Goal: Task Accomplishment & Management: Complete application form

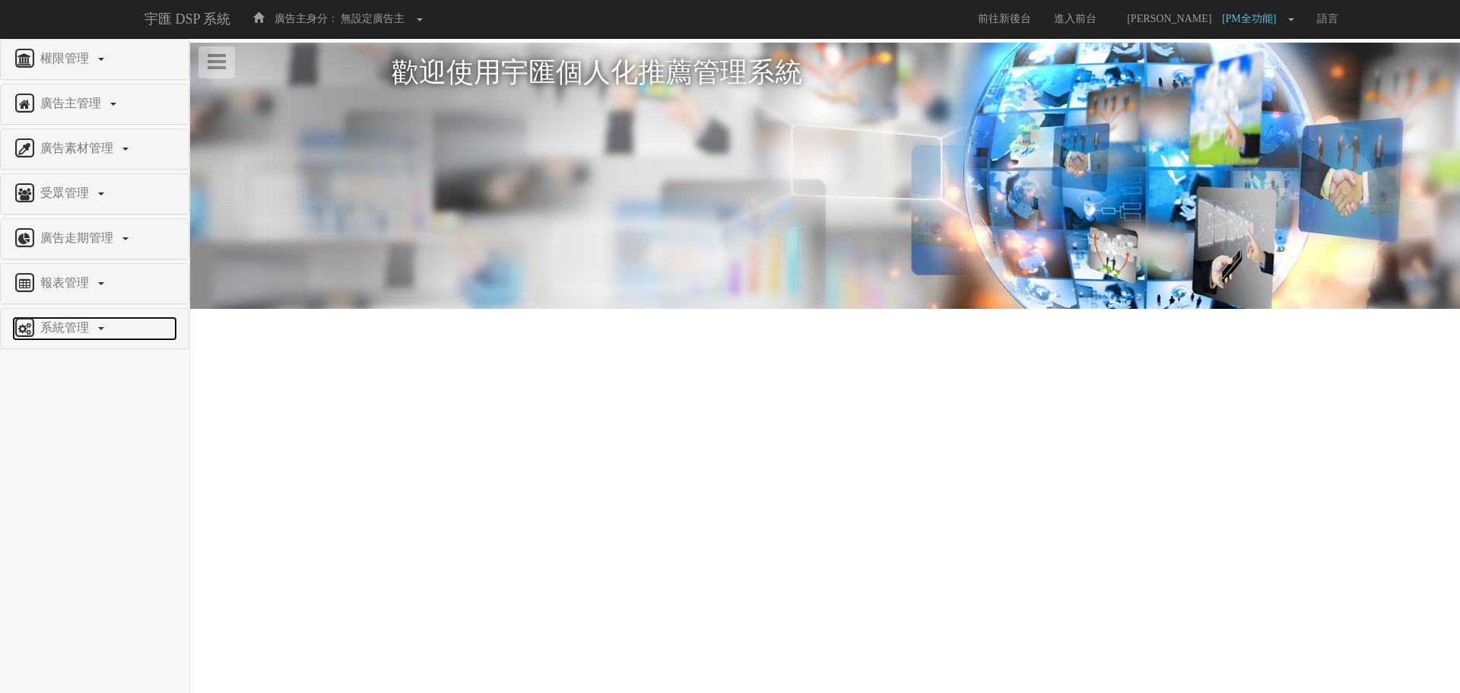
click at [68, 327] on span "系統管理" at bounding box center [66, 327] width 60 height 13
click at [72, 522] on span "廣告驗證設定" at bounding box center [49, 519] width 75 height 11
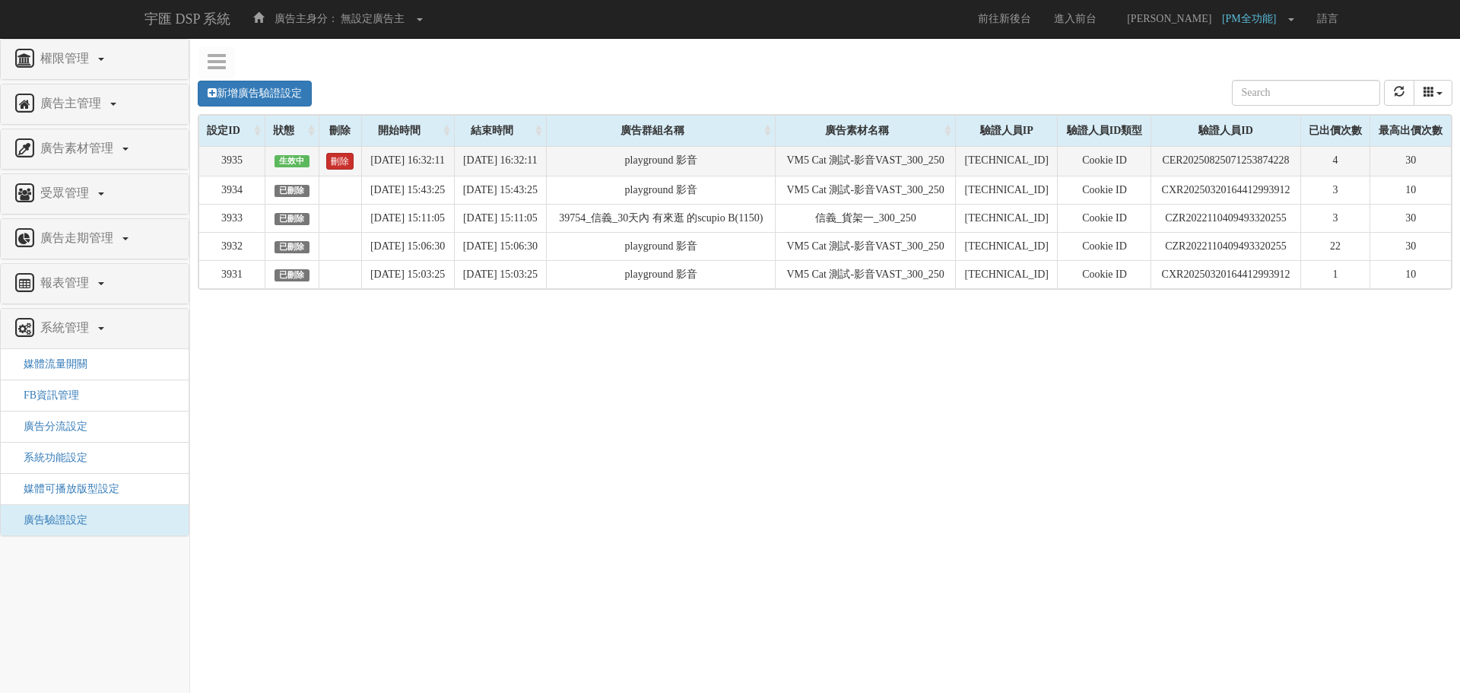
click at [330, 160] on link "刪除" at bounding box center [339, 161] width 27 height 17
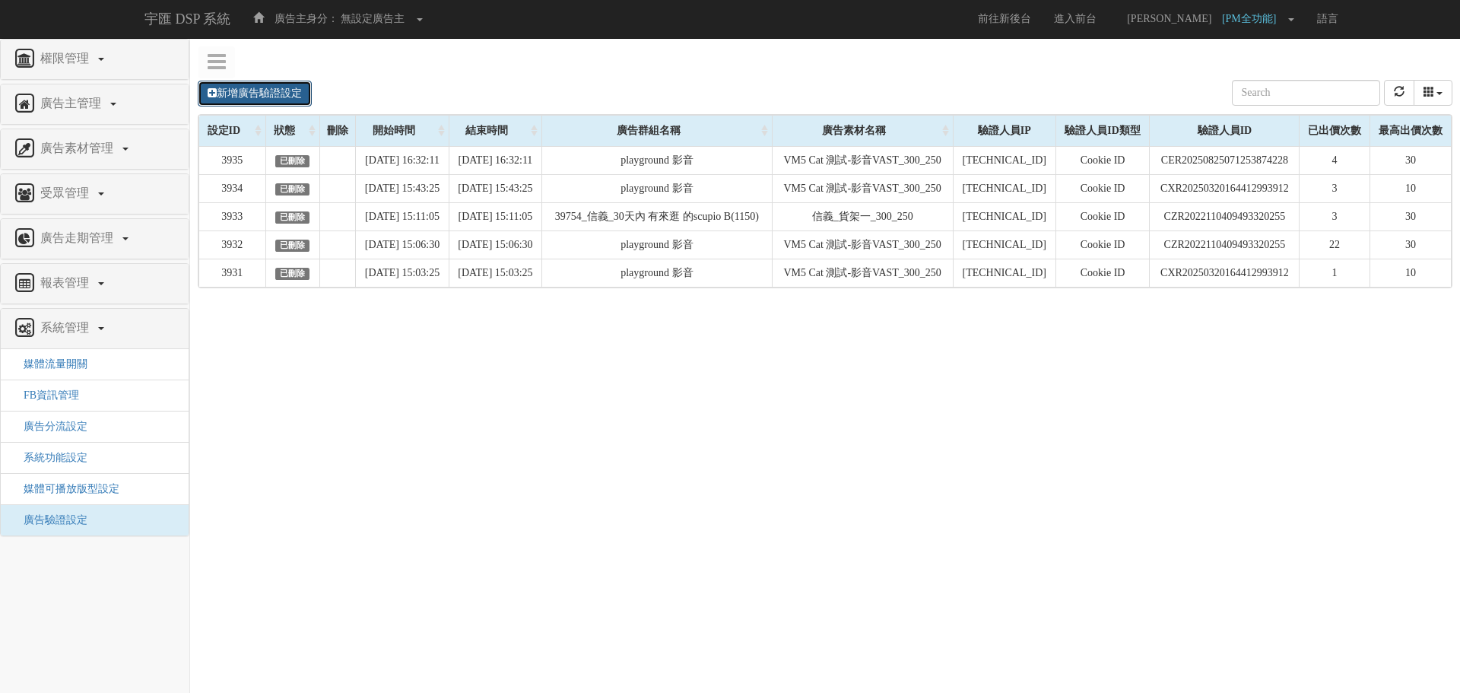
click at [293, 98] on link "新增廣告驗證設定" at bounding box center [255, 94] width 114 height 26
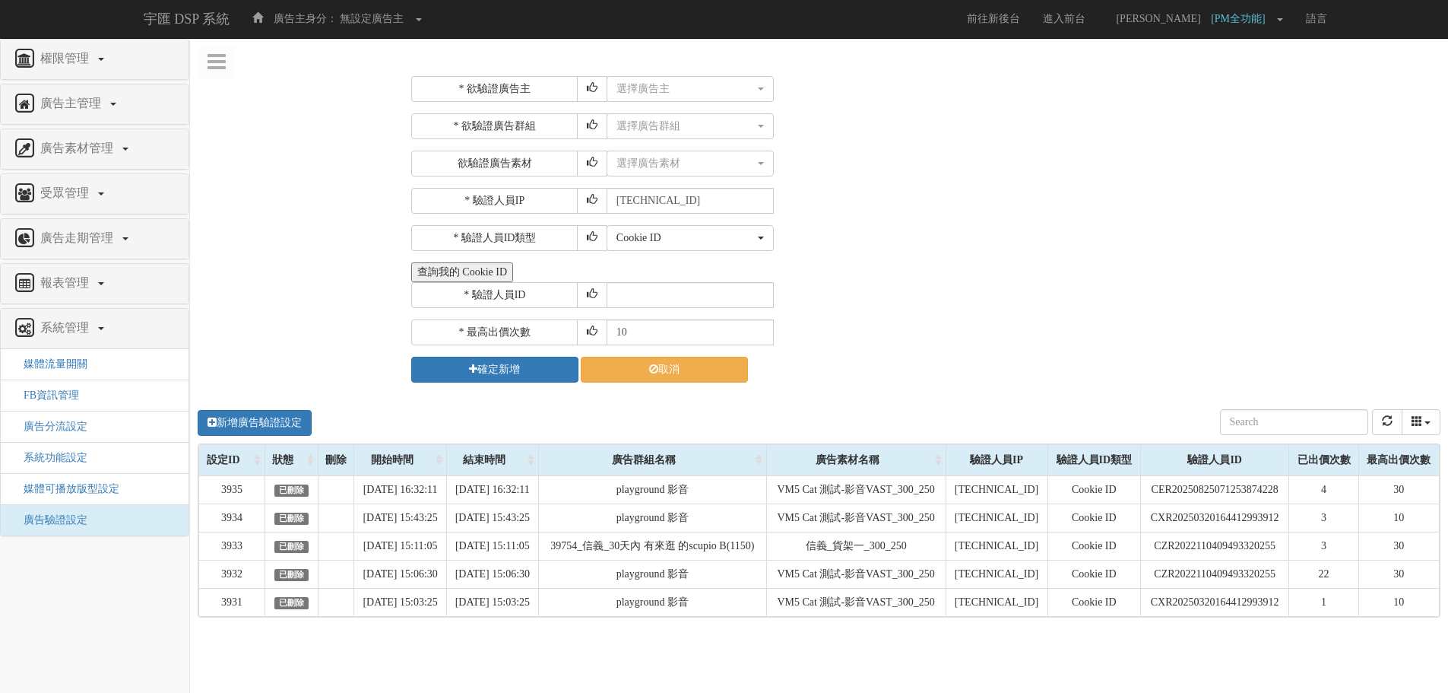
click at [513, 273] on button "查詢我的 Cookie ID" at bounding box center [462, 272] width 102 height 20
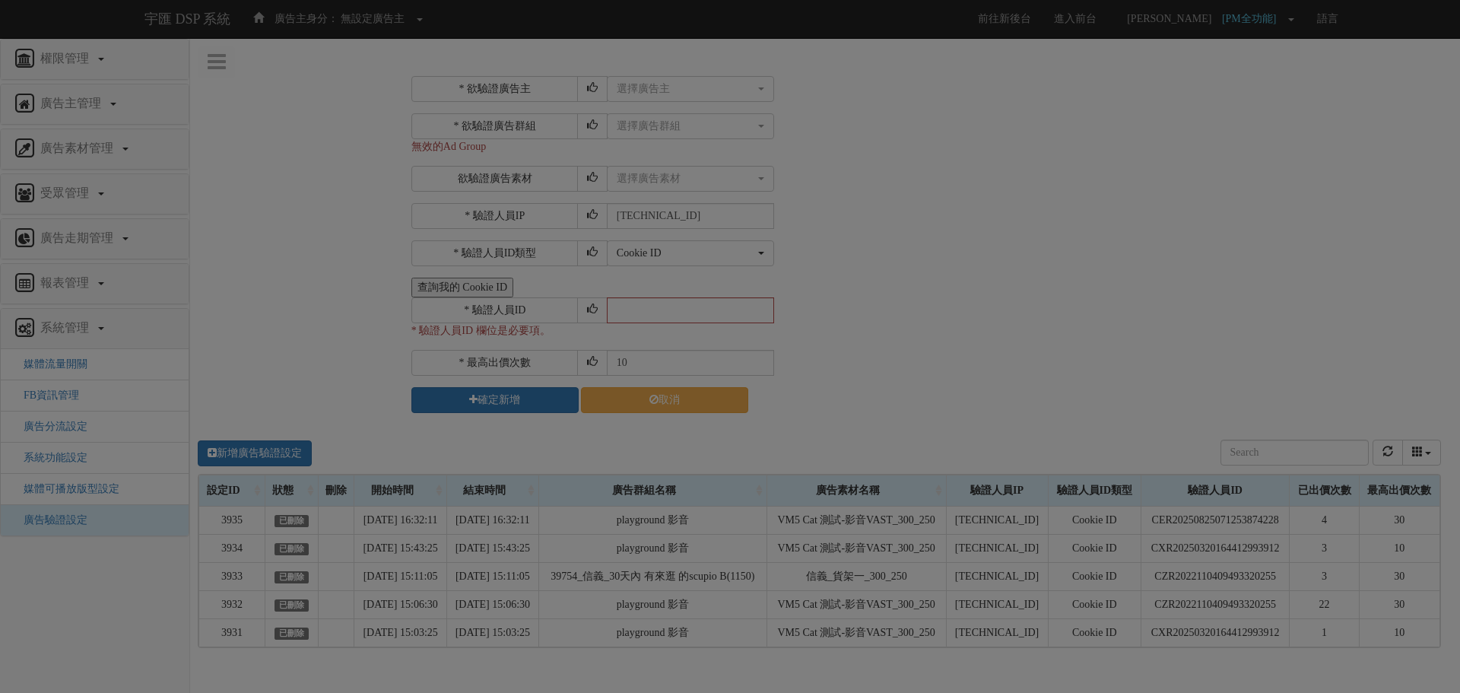
drag, startPoint x: 1000, startPoint y: 230, endPoint x: 1005, endPoint y: 208, distance: 21.9
click at [1001, 230] on div "Loading" at bounding box center [730, 346] width 1460 height 693
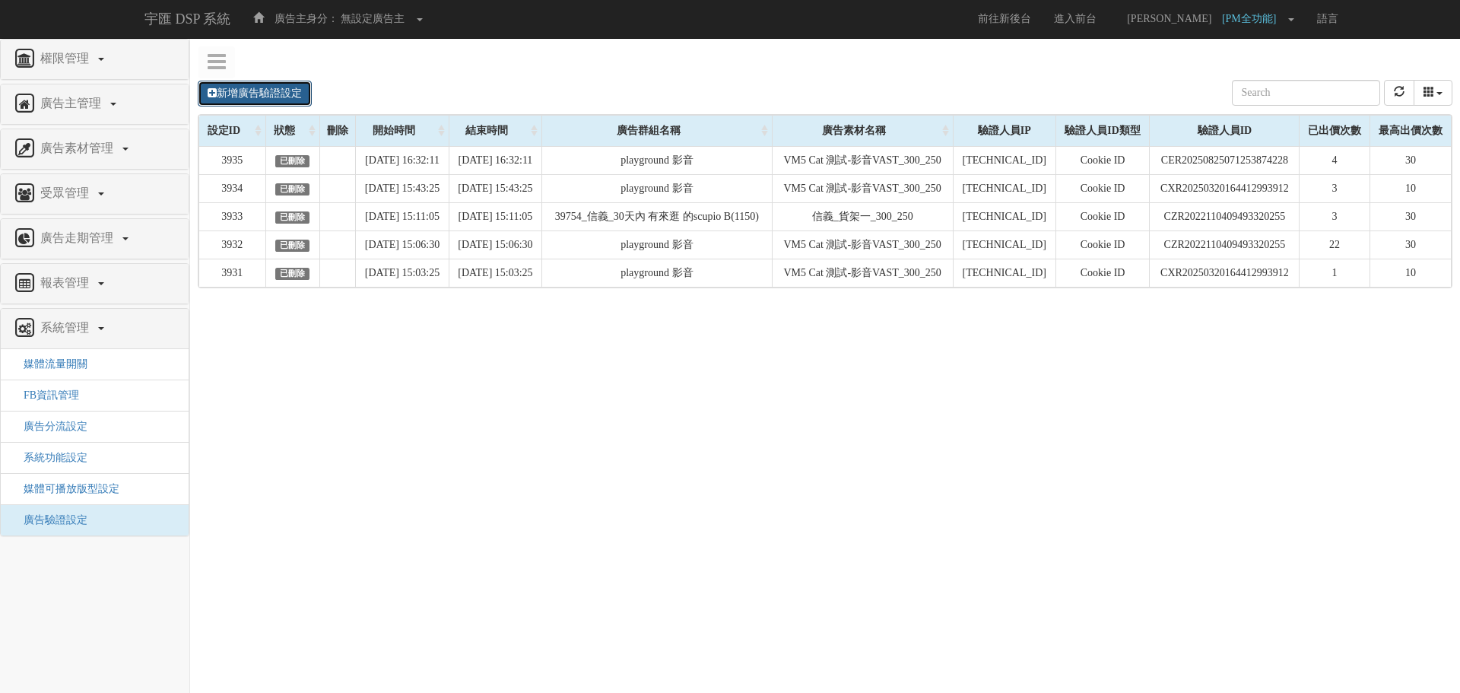
click at [234, 98] on link "新增廣告驗證設定" at bounding box center [255, 94] width 114 height 26
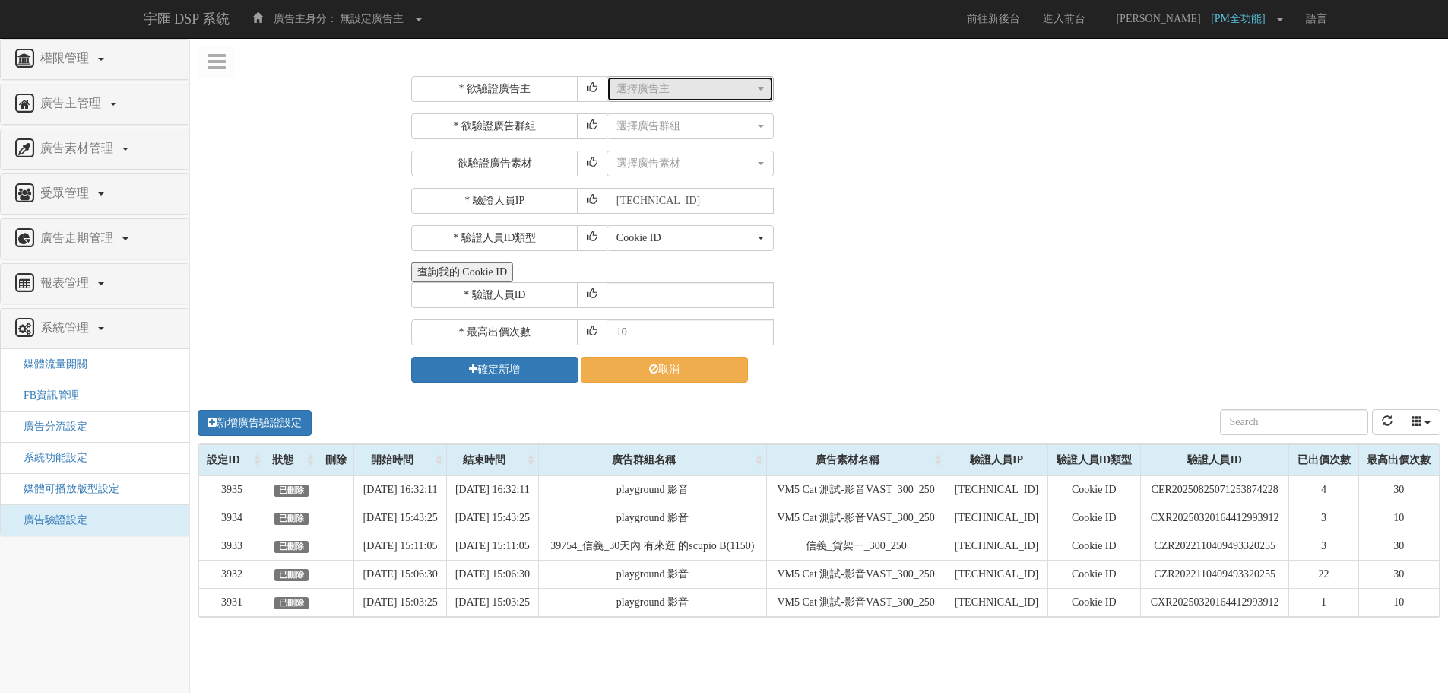
click at [660, 99] on button "選擇廣告主" at bounding box center [690, 89] width 167 height 26
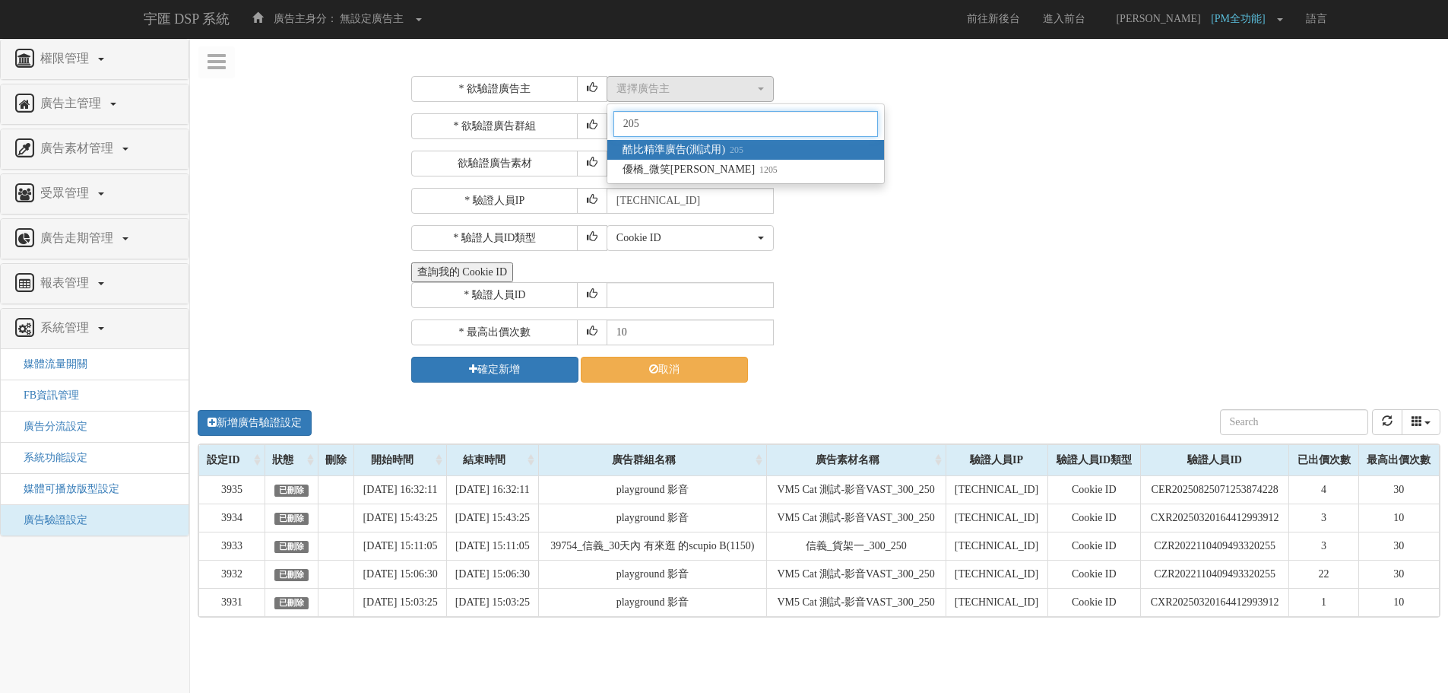
type input "205"
click at [753, 144] on link "酷比精準廣告(測試用) 205" at bounding box center [746, 150] width 277 height 20
select select "205"
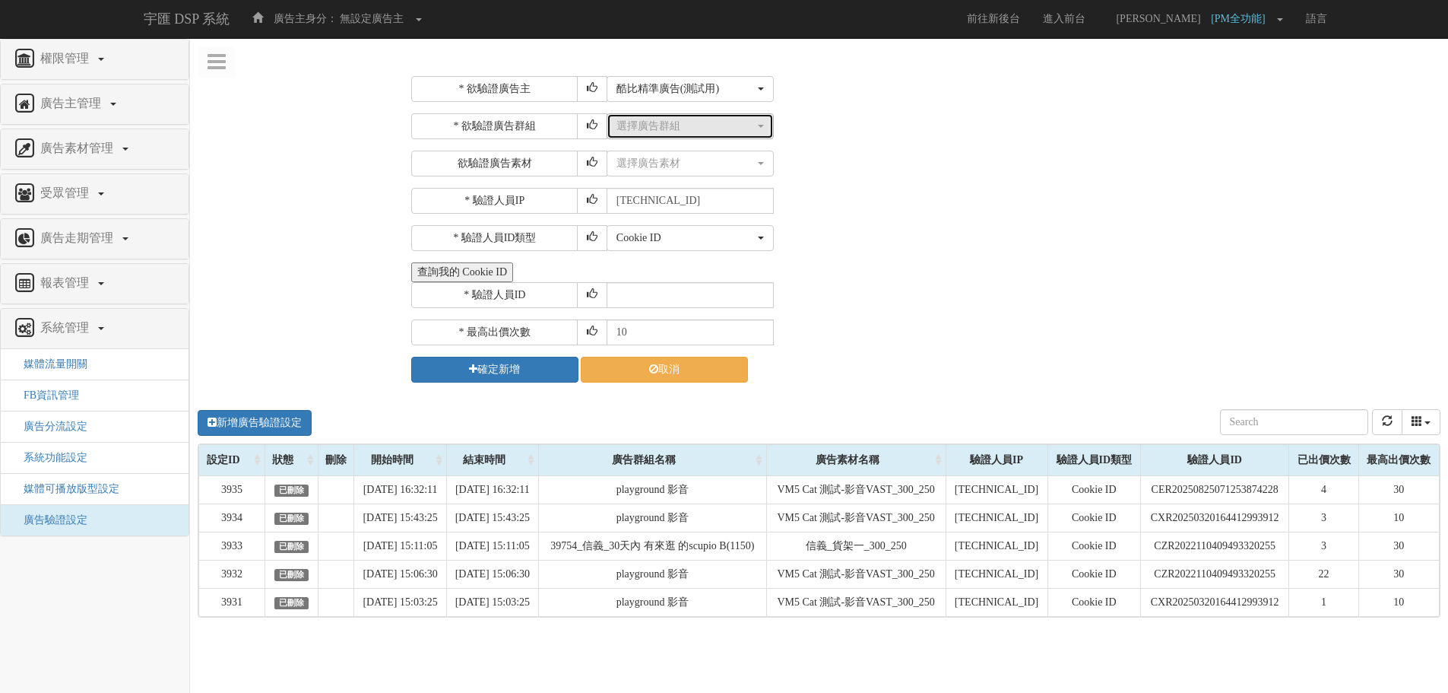
click at [709, 128] on div "選擇廣告群組" at bounding box center [686, 126] width 138 height 15
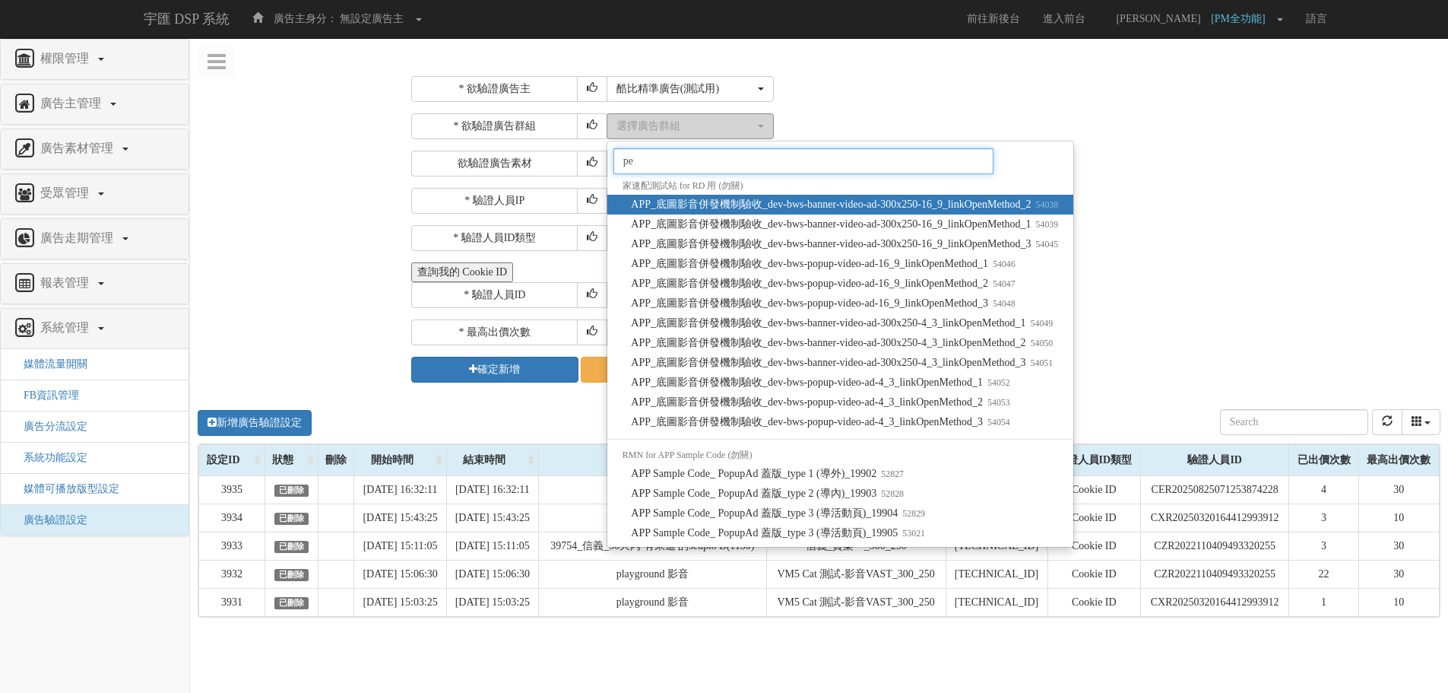
type input "p"
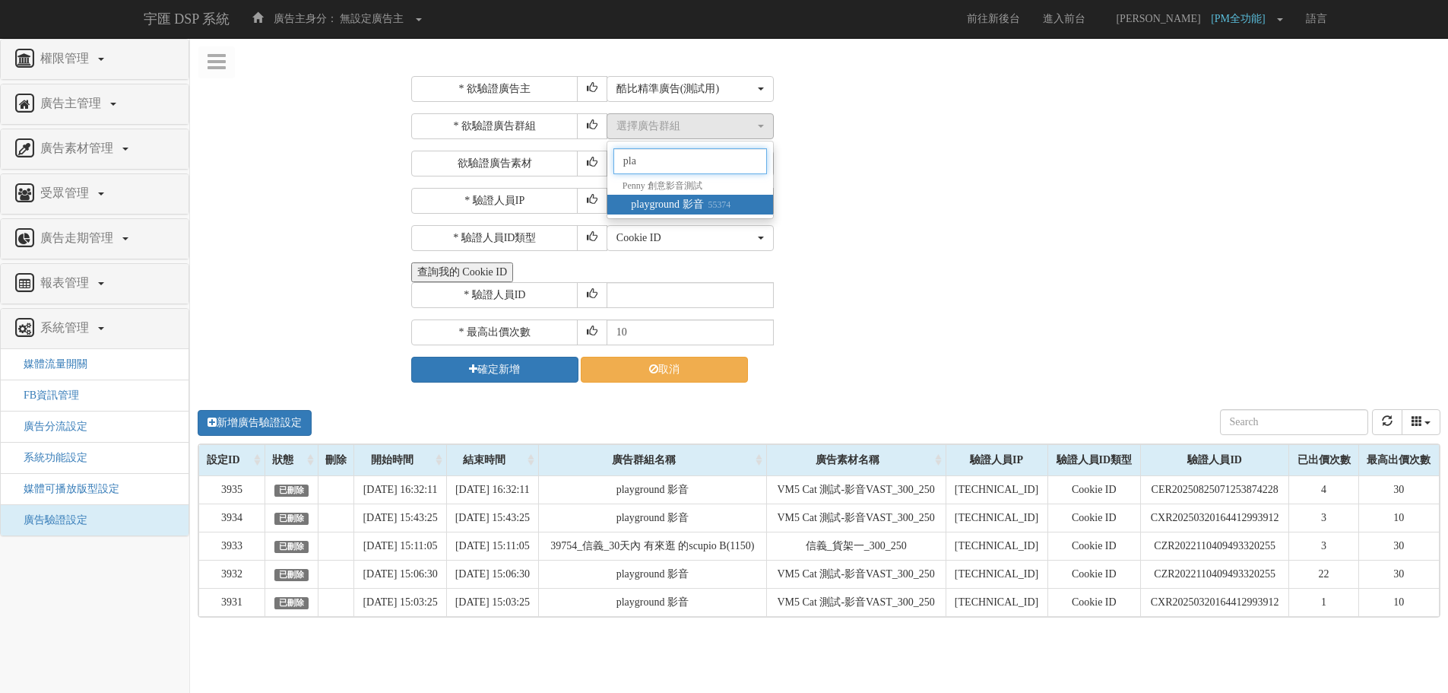
type input "pla"
click at [731, 200] on small "55374" at bounding box center [717, 204] width 27 height 11
select select "55374"
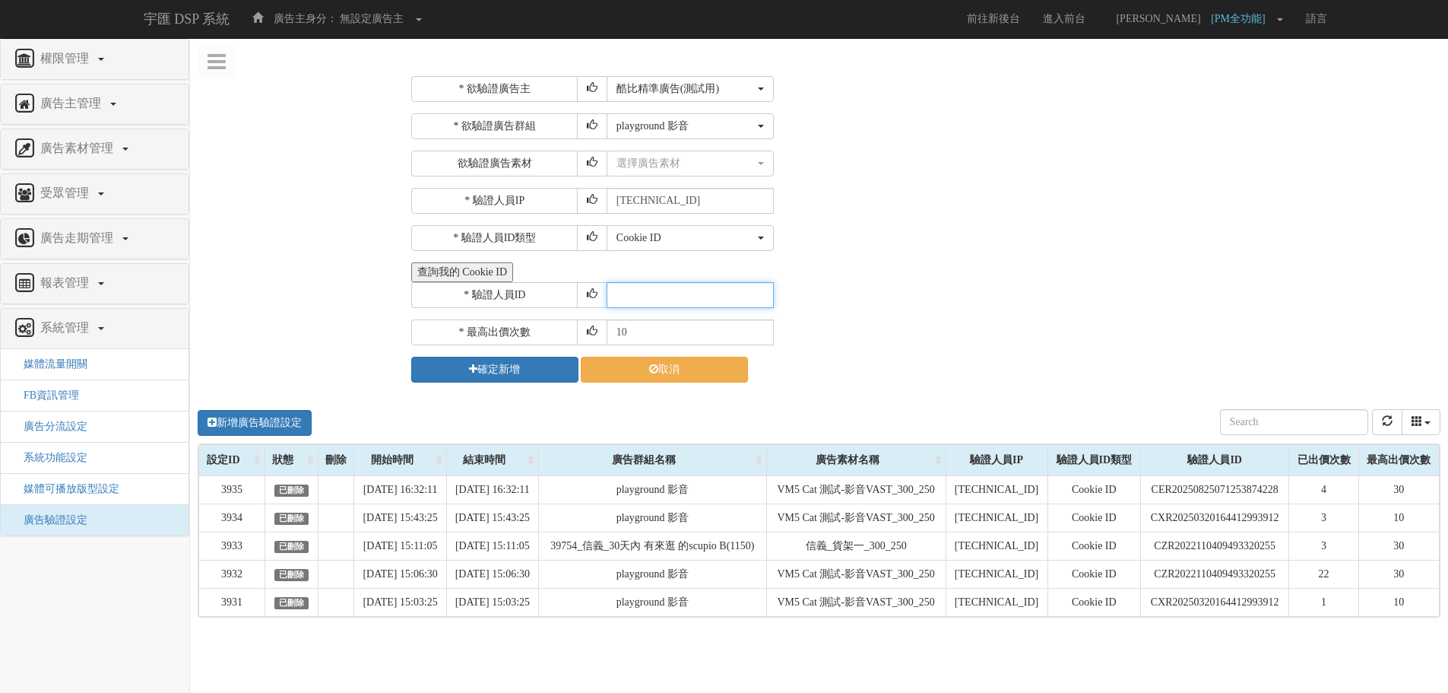
click at [676, 297] on input "text" at bounding box center [690, 295] width 167 height 26
paste input "CUR20250826091342659564"
type input "CUR20250826091342659564"
click at [690, 167] on div "選擇廣告素材" at bounding box center [686, 163] width 138 height 15
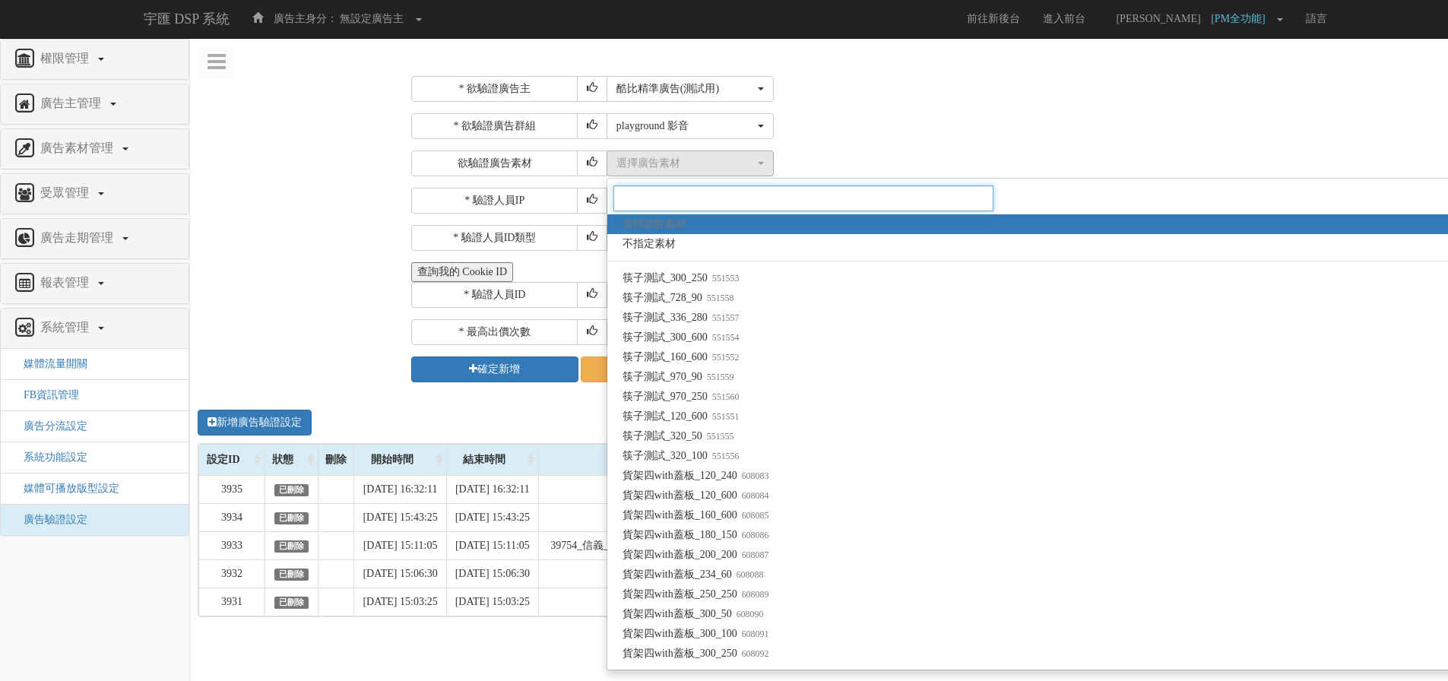
click at [734, 205] on input "Search" at bounding box center [804, 199] width 380 height 26
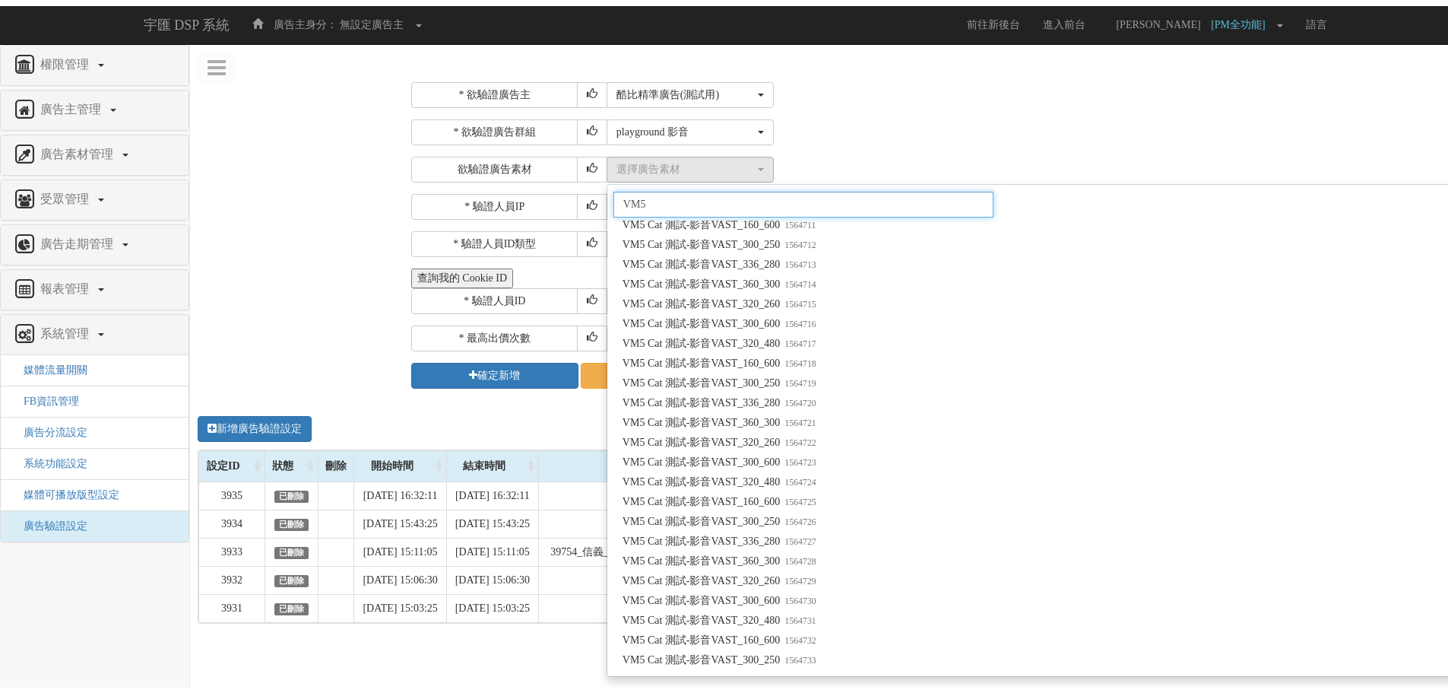
scroll to position [6767, 0]
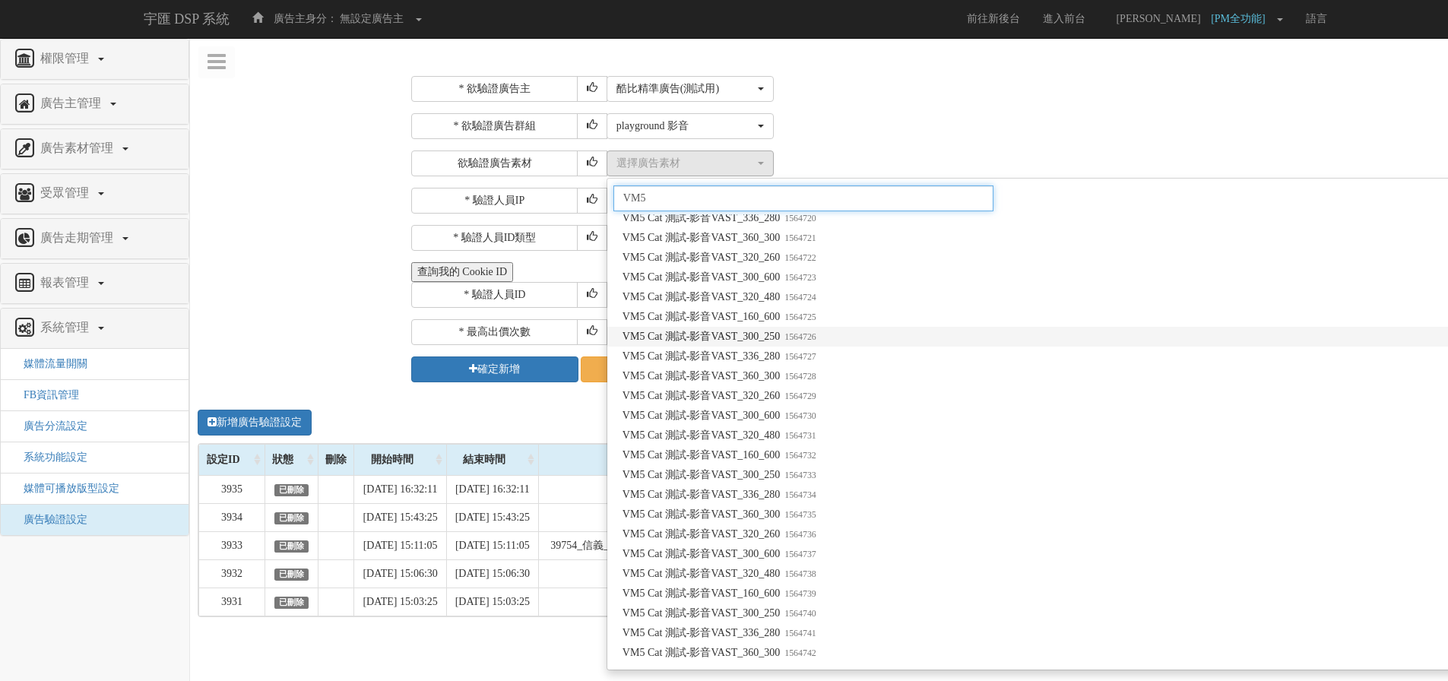
type input "VM5"
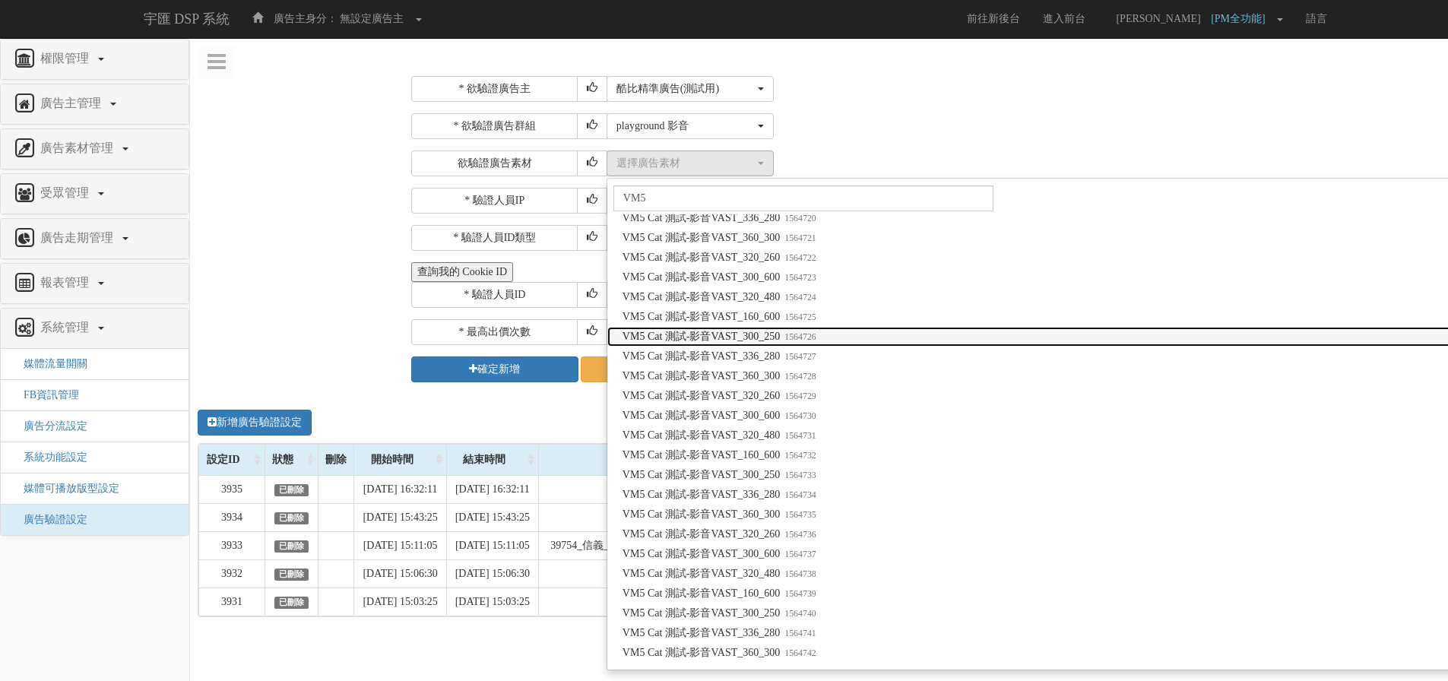
click at [777, 338] on span "VM5 Cat 測試-影音VAST_300_250 1564726" at bounding box center [720, 336] width 194 height 15
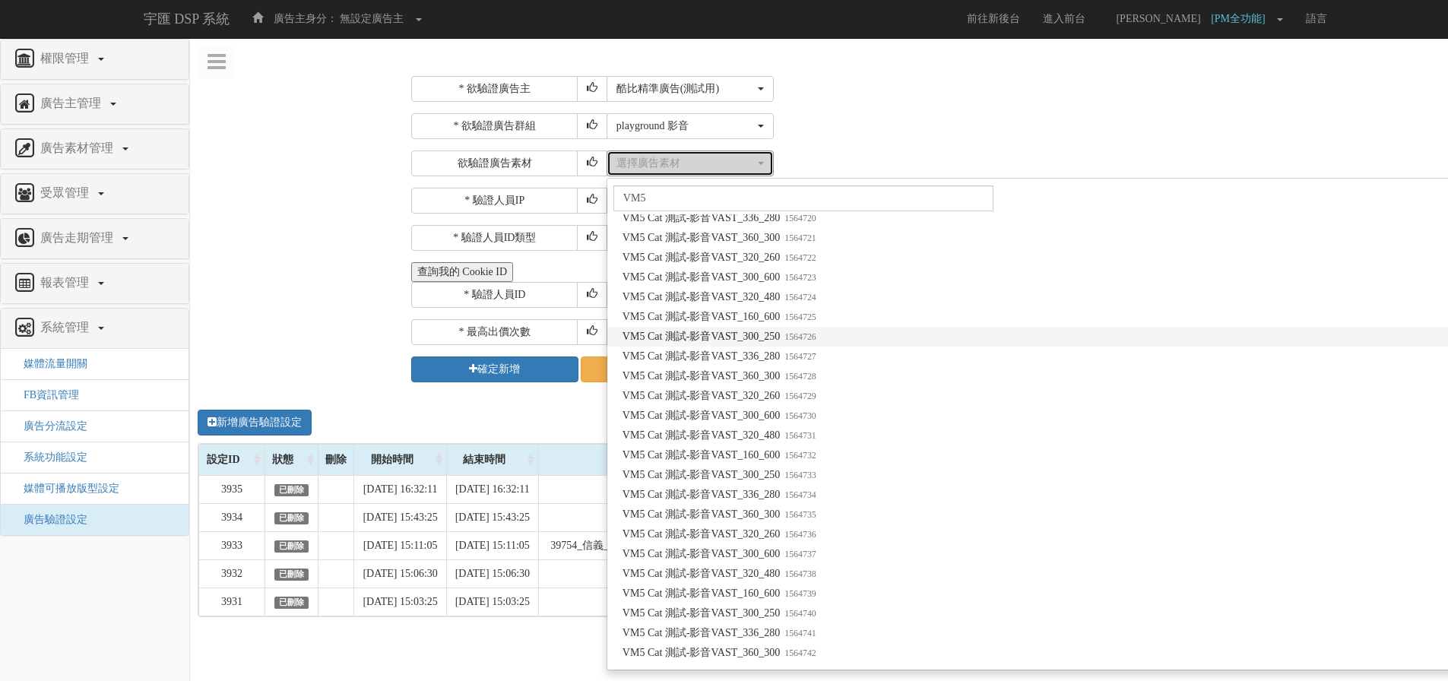
select select "1564726"
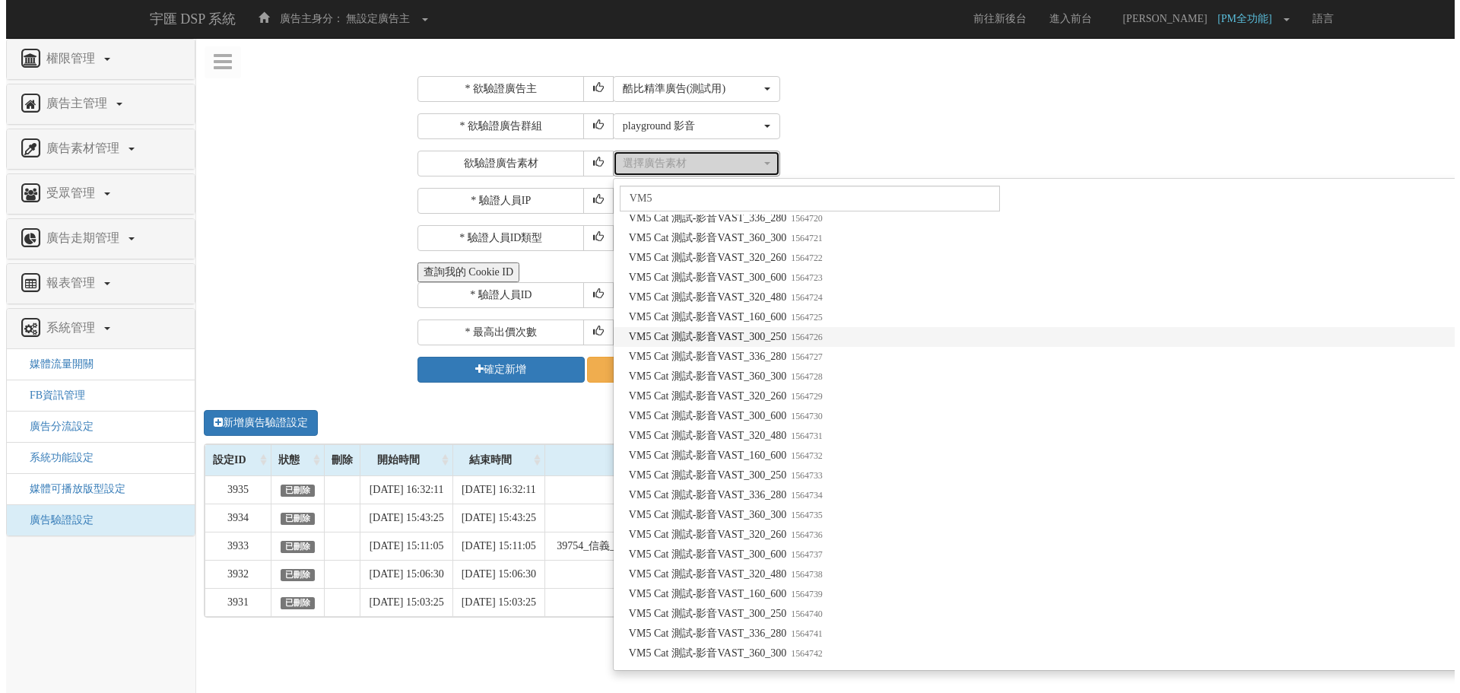
scroll to position [0, 0]
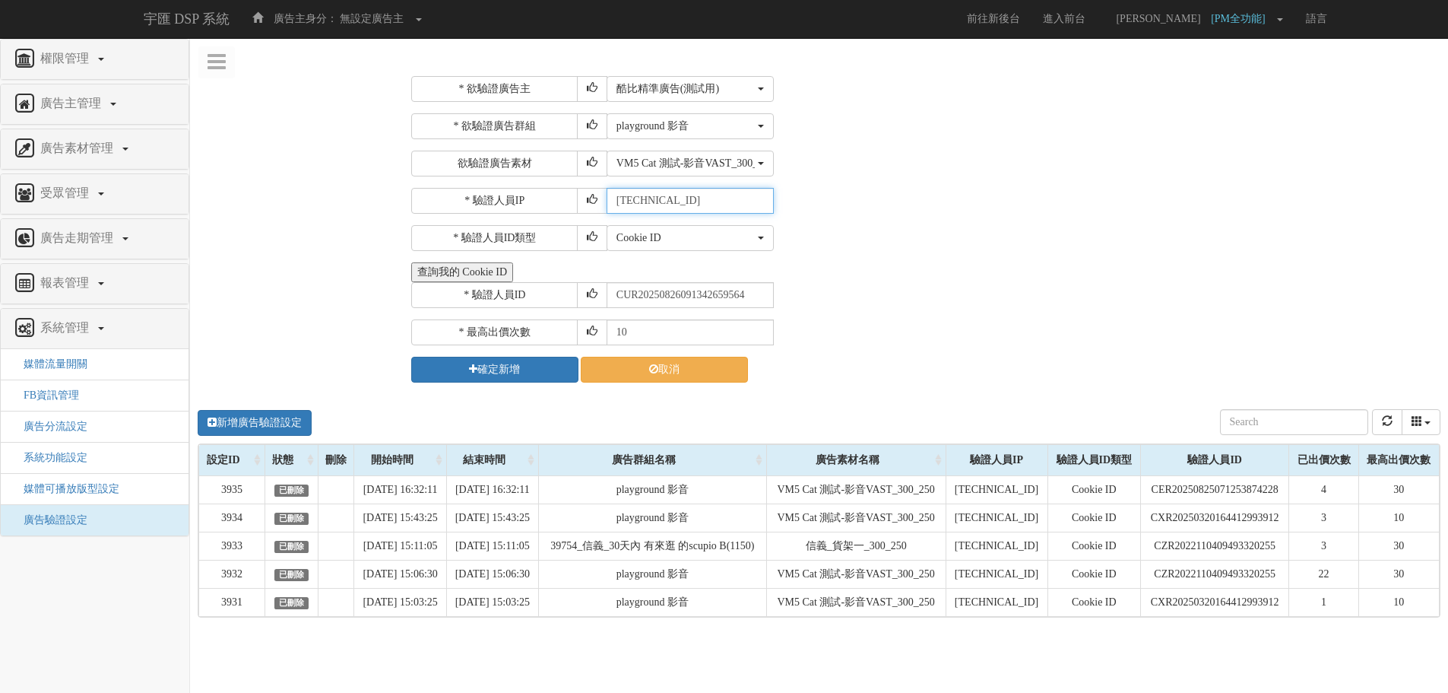
click at [698, 201] on input "211.72.129.170" at bounding box center [690, 201] width 167 height 26
drag, startPoint x: 698, startPoint y: 201, endPoint x: 561, endPoint y: 201, distance: 136.9
click at [561, 201] on div "* 驗證人員IP 211.72.129.170" at bounding box center [924, 201] width 1026 height 26
paste input "114.136.146.1"
type input "114.136.146.10"
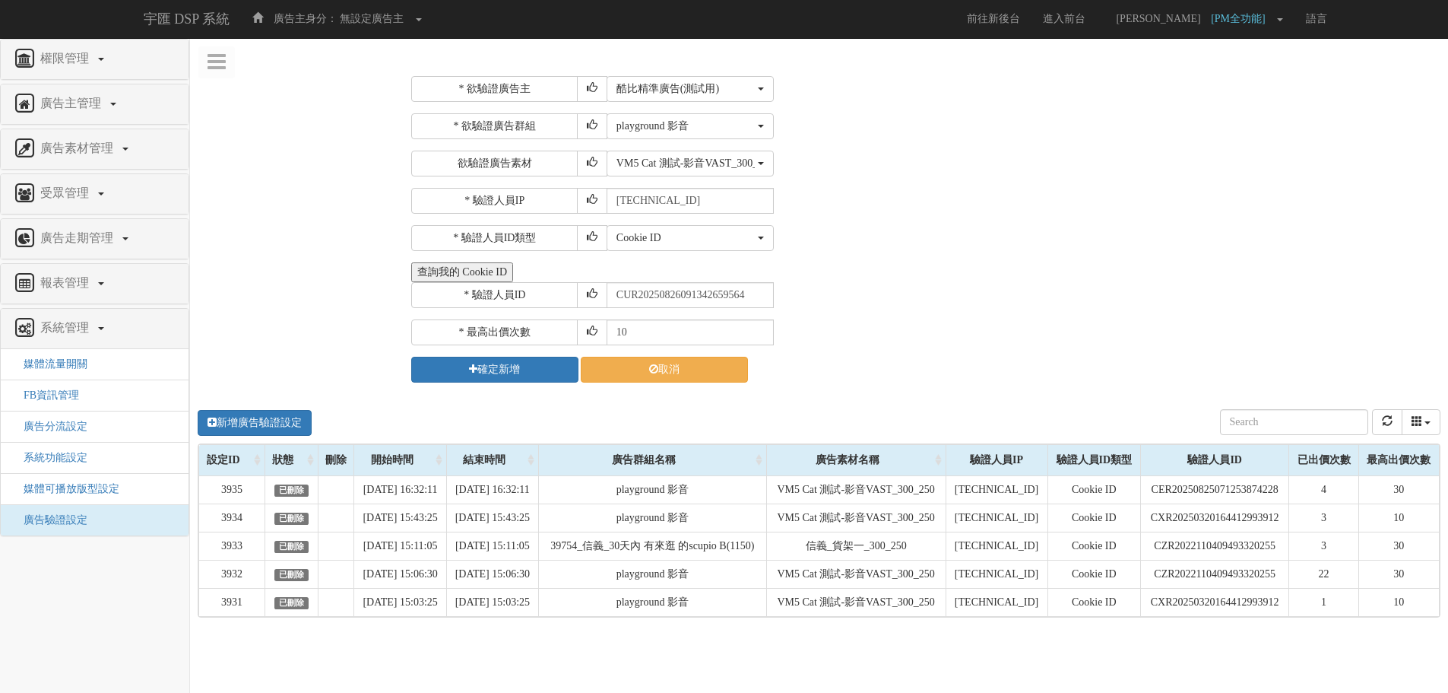
click at [1029, 224] on div "* 欲驗證廣告主 選擇廣告主 特力+ 科技紫薇網 Momo 東森EHS Uniqlo EFShop 樂天 屈臣氏Watsons sinyi 信義房屋 S2_B…" at bounding box center [924, 229] width 1026 height 306
click at [714, 322] on input "10" at bounding box center [690, 332] width 167 height 26
type input "1"
type input "30"
click at [511, 373] on button "確定新增" at bounding box center [494, 370] width 167 height 26
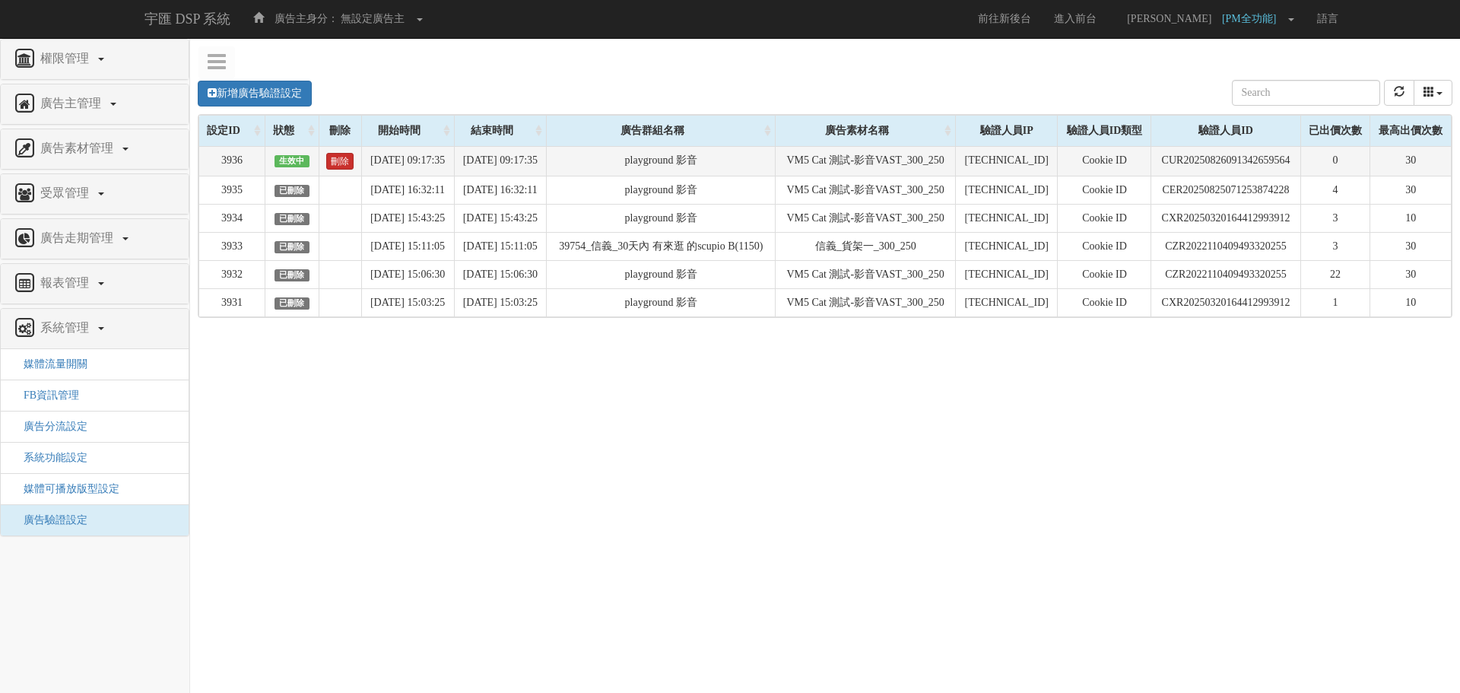
click at [331, 160] on link "刪除" at bounding box center [339, 161] width 27 height 17
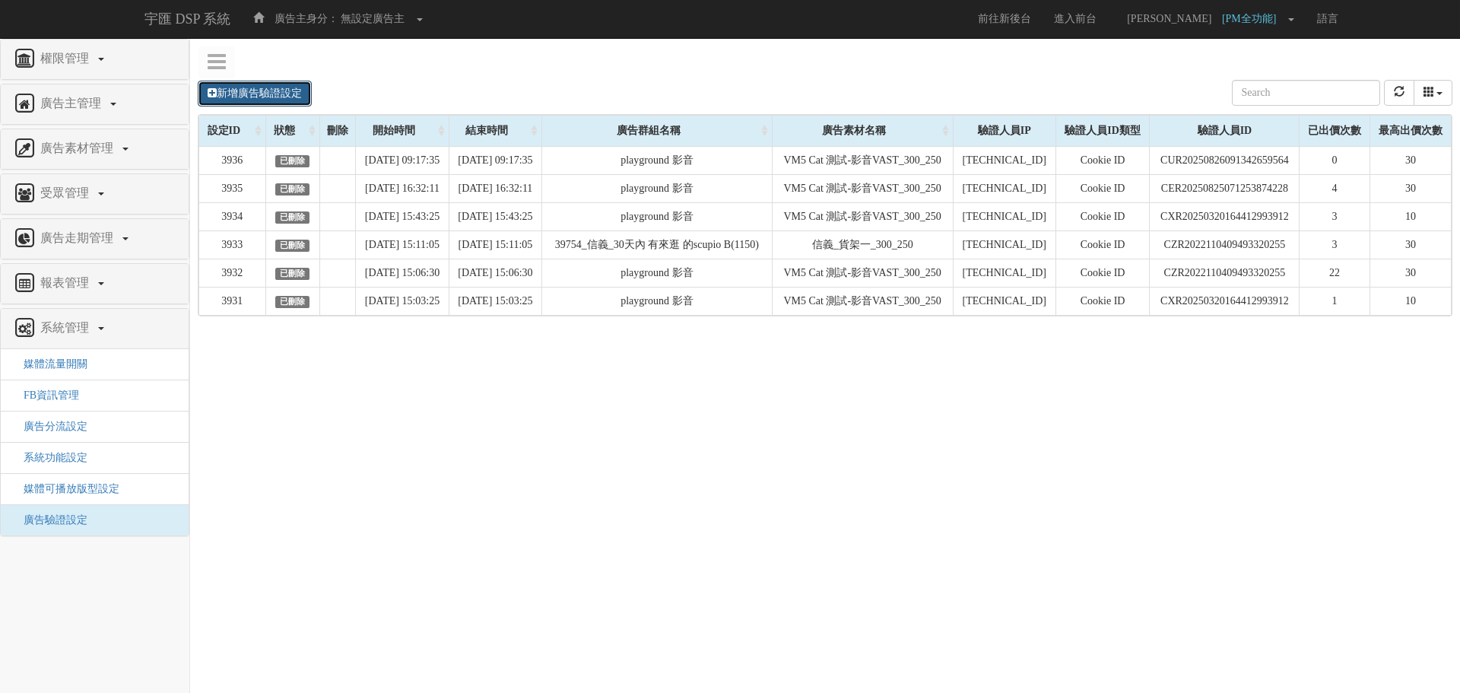
click at [262, 90] on link "新增廣告驗證設定" at bounding box center [255, 94] width 114 height 26
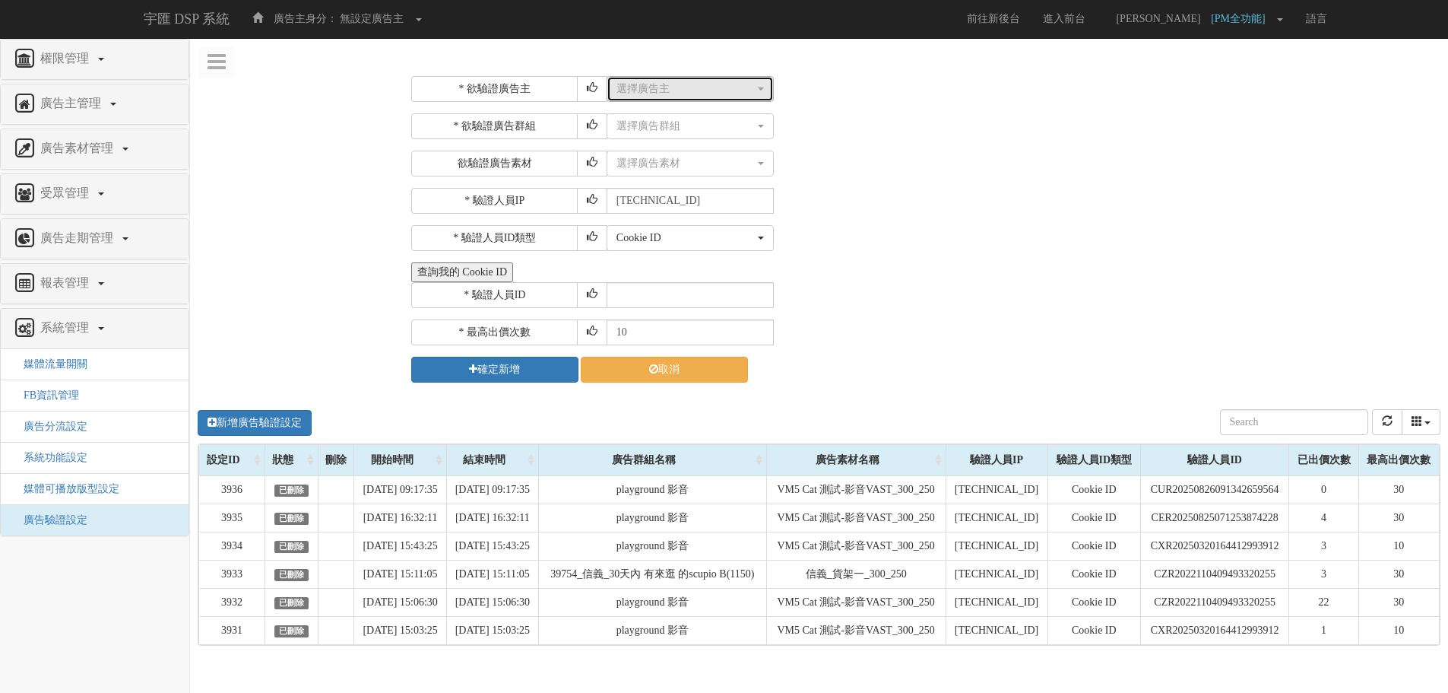
click at [696, 83] on div "選擇廣告主" at bounding box center [686, 88] width 138 height 15
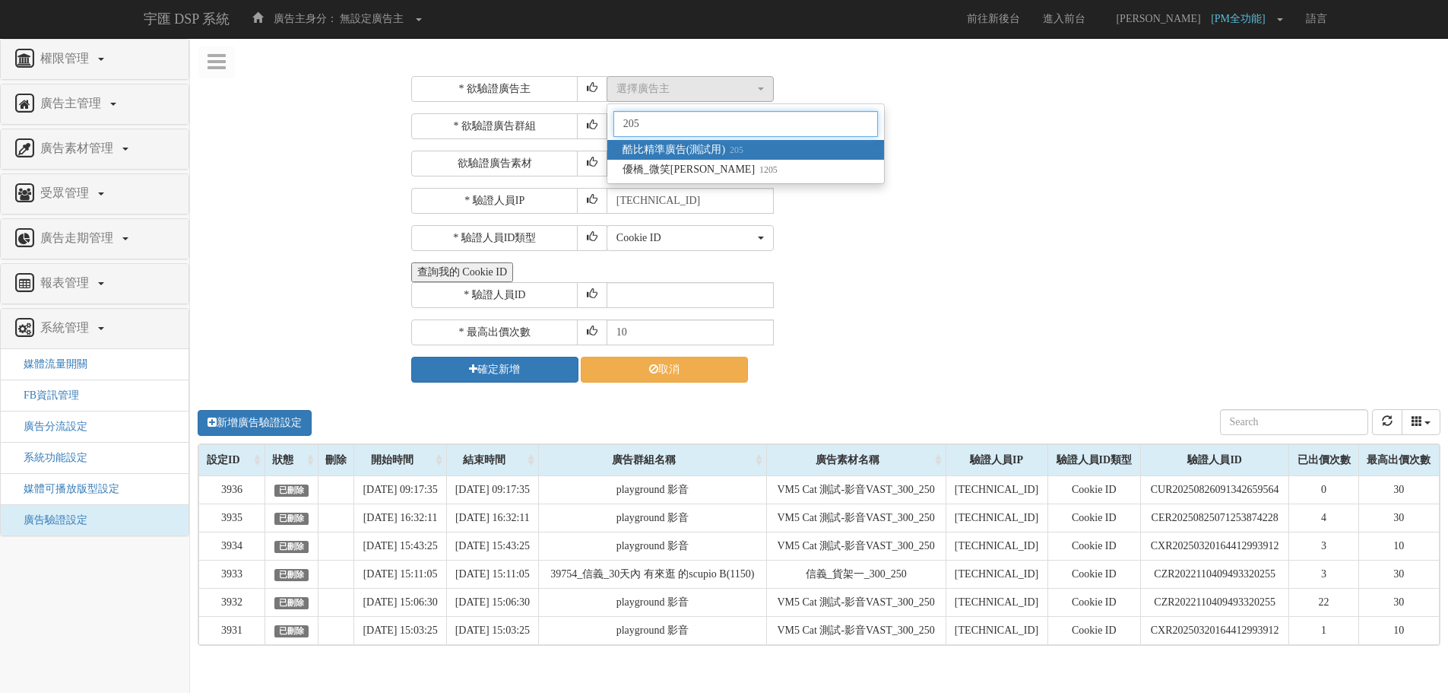
type input "205"
click at [776, 147] on link "酷比精準廣告(測試用) 205" at bounding box center [746, 150] width 277 height 20
select select "205"
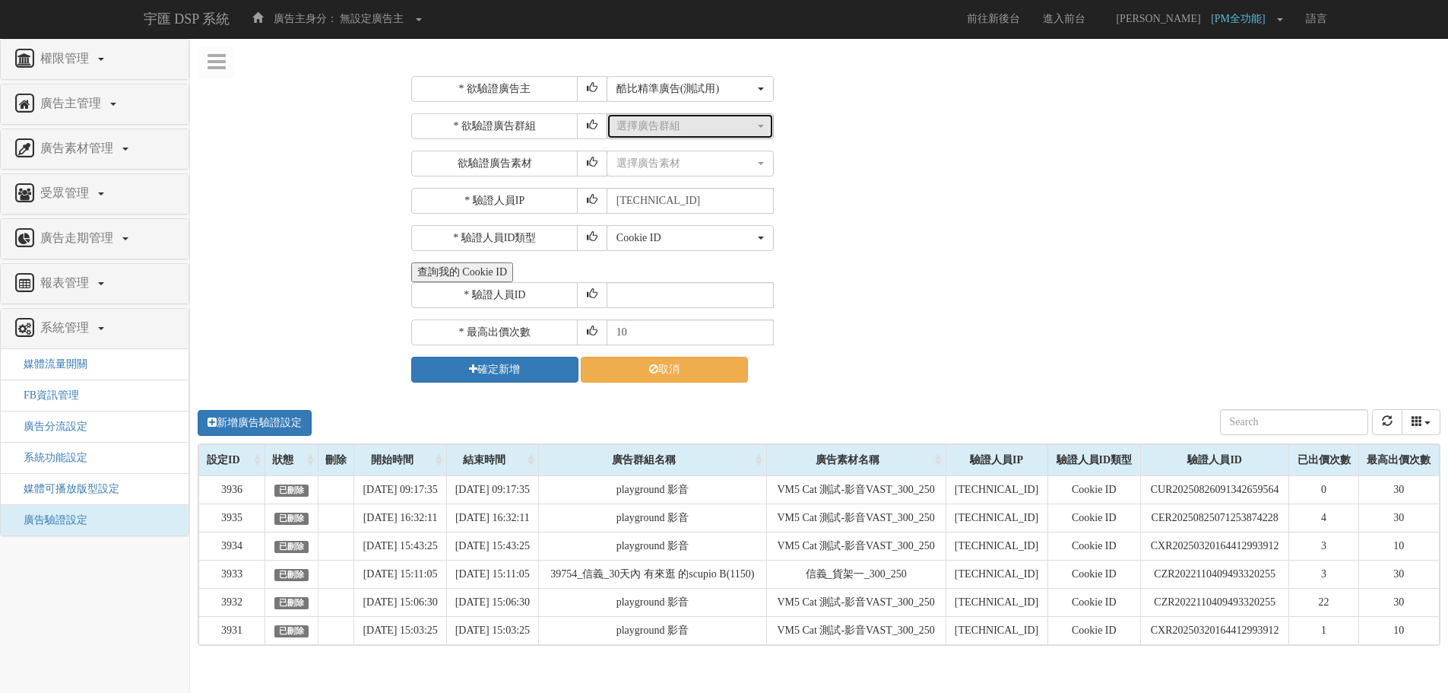
click at [739, 124] on div "選擇廣告群組" at bounding box center [686, 126] width 138 height 15
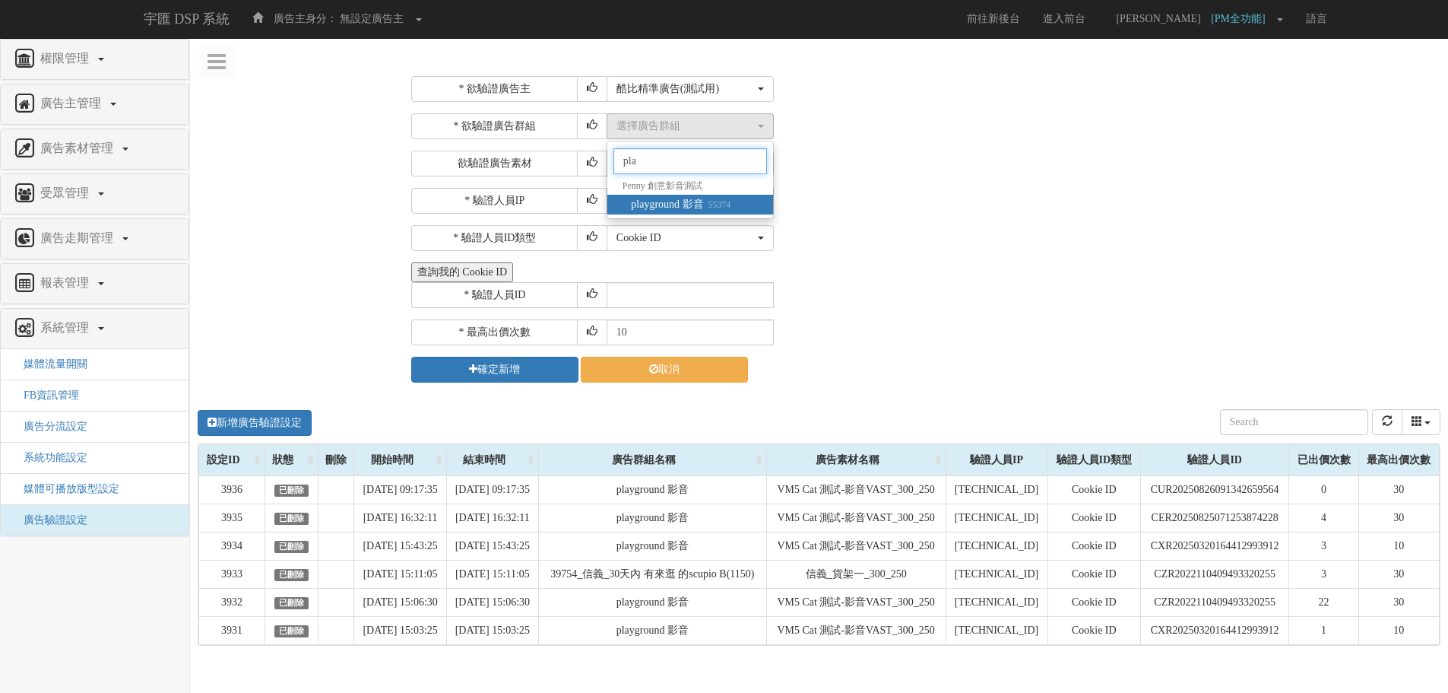
type input "pla"
click at [710, 208] on span "playground 影音 55374" at bounding box center [681, 204] width 100 height 15
select select "55374"
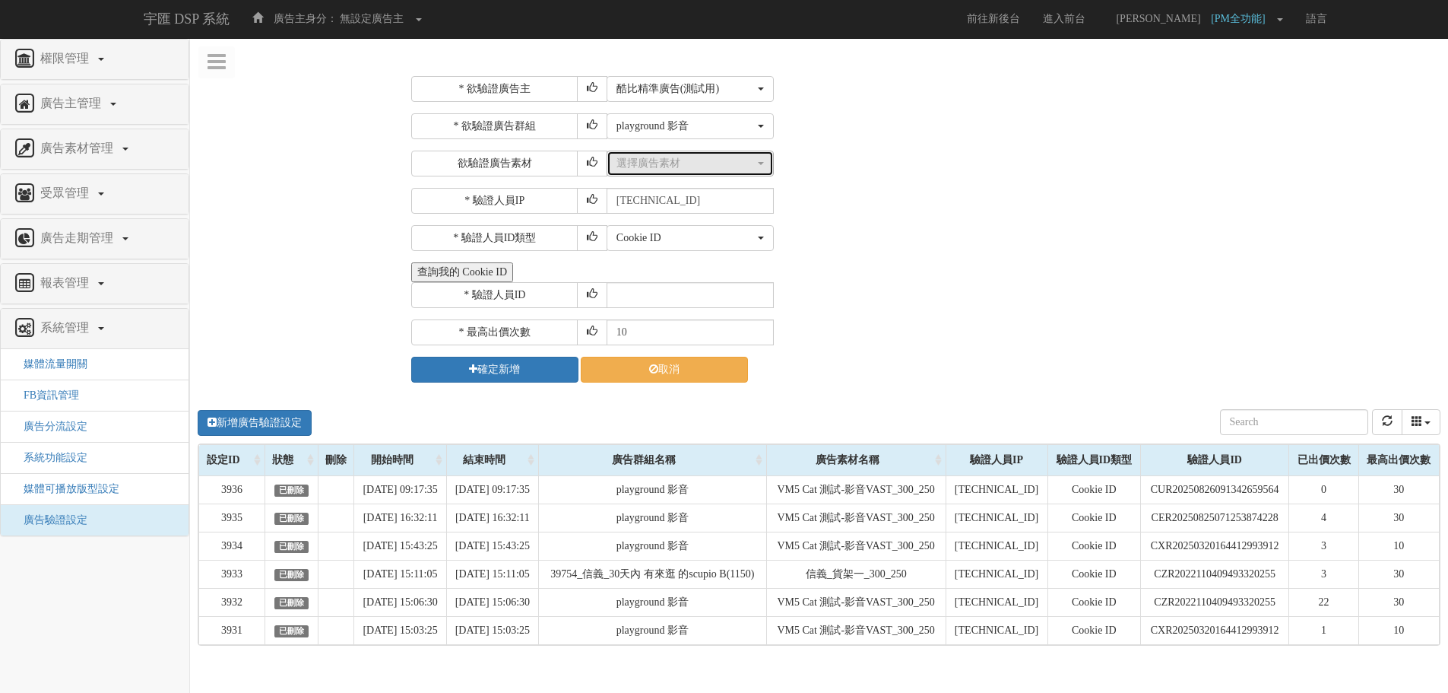
click at [711, 172] on button "選擇廣告素材" at bounding box center [690, 164] width 167 height 26
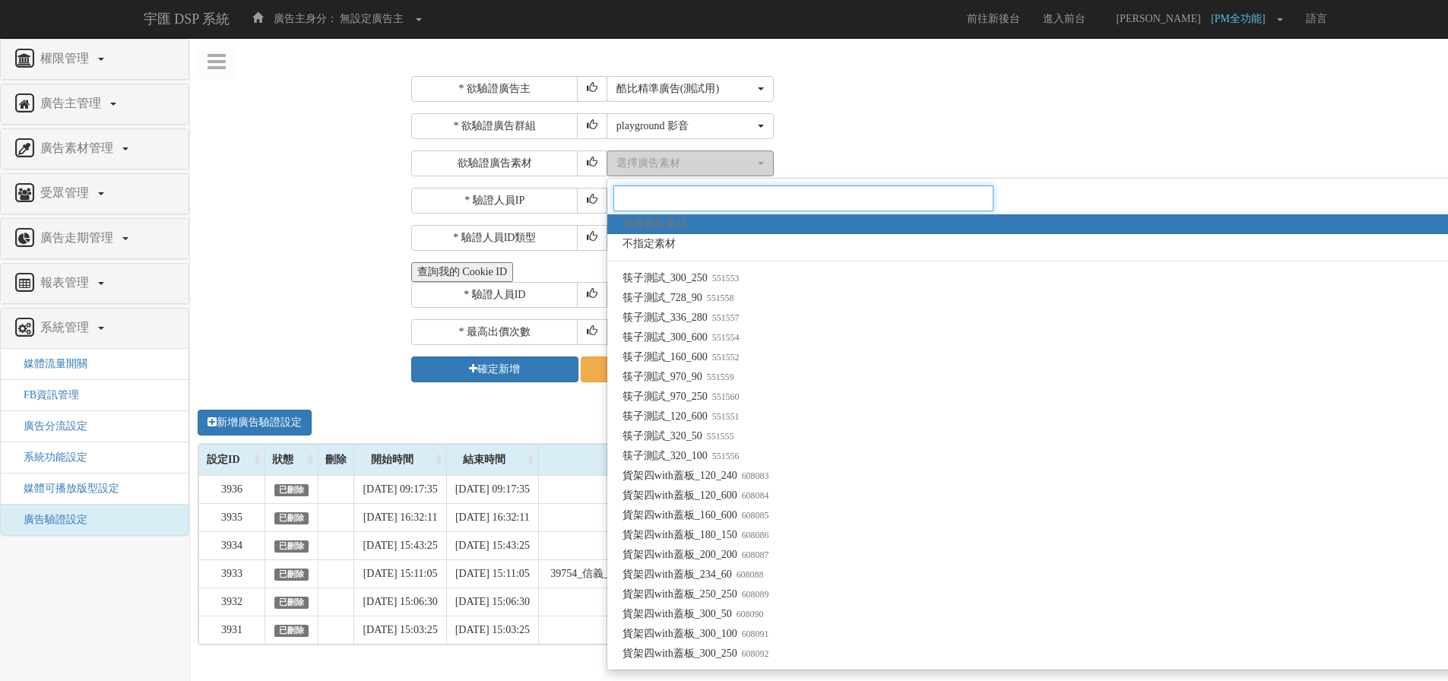
type input "v"
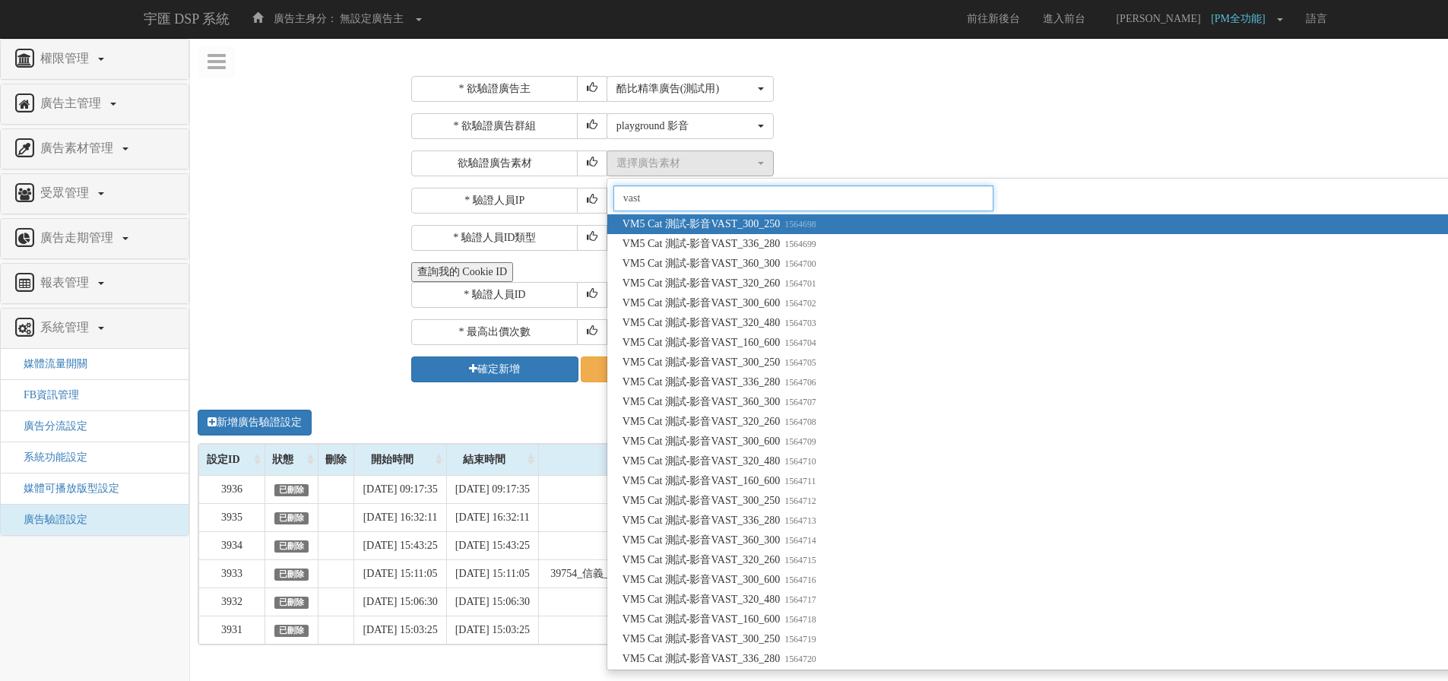
type input "vast"
click at [791, 224] on small "1564698" at bounding box center [798, 224] width 36 height 11
select select "1564698"
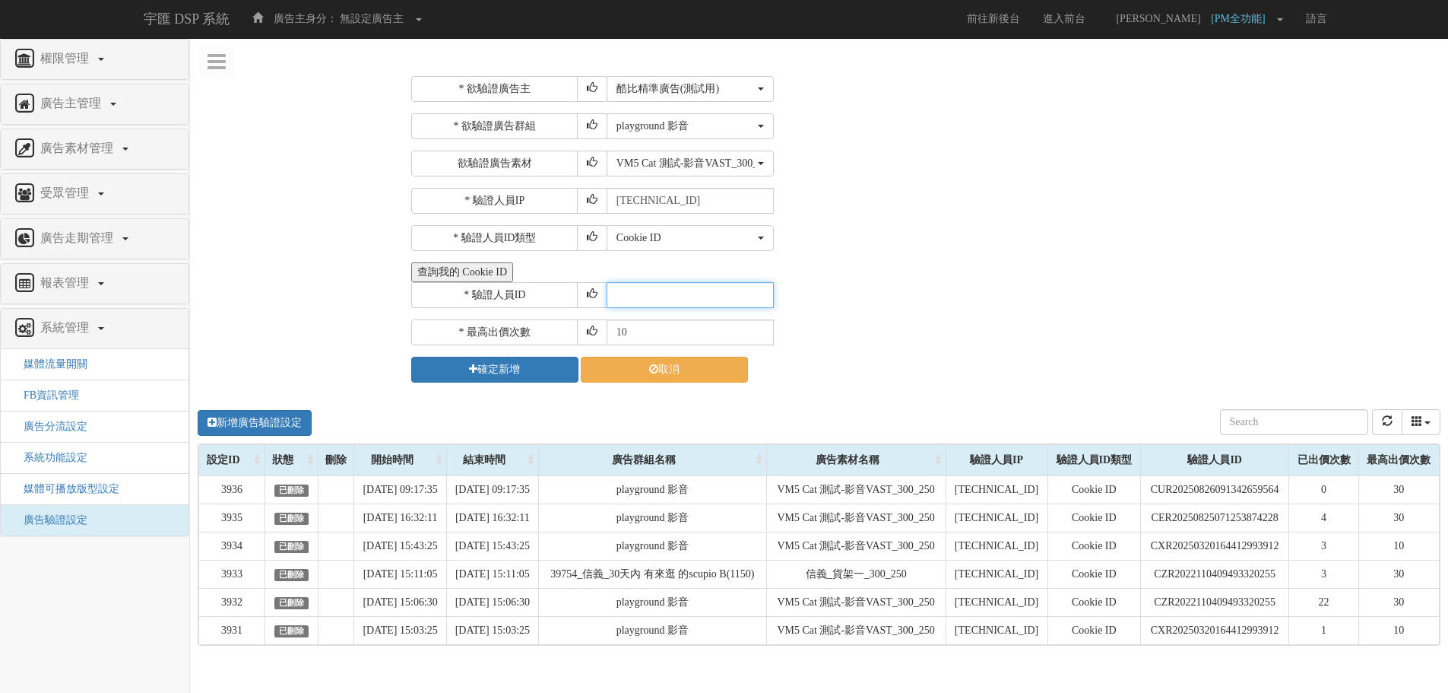
click at [707, 294] on input "text" at bounding box center [690, 295] width 167 height 26
paste input "CER20250825071253874228"
type input "CER20250825071253874228"
drag, startPoint x: 714, startPoint y: 203, endPoint x: 614, endPoint y: 209, distance: 100.5
click at [614, 209] on input "211.72.129.170" at bounding box center [690, 201] width 167 height 26
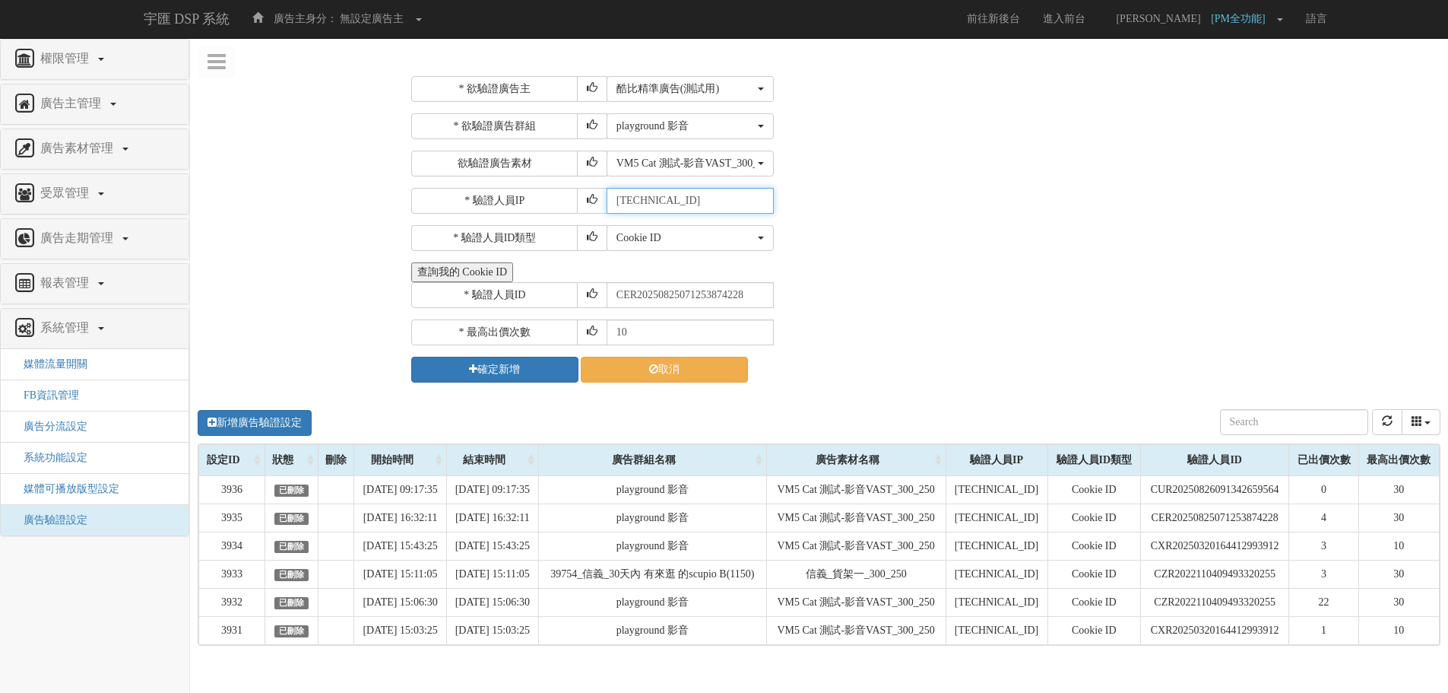
paste input "111.71.77.1"
type input "111.71.77.1"
click at [890, 286] on div "* 驗證人員ID CER20250825071253874228" at bounding box center [924, 295] width 1026 height 26
click at [677, 326] on input "10" at bounding box center [690, 332] width 167 height 26
type input "1"
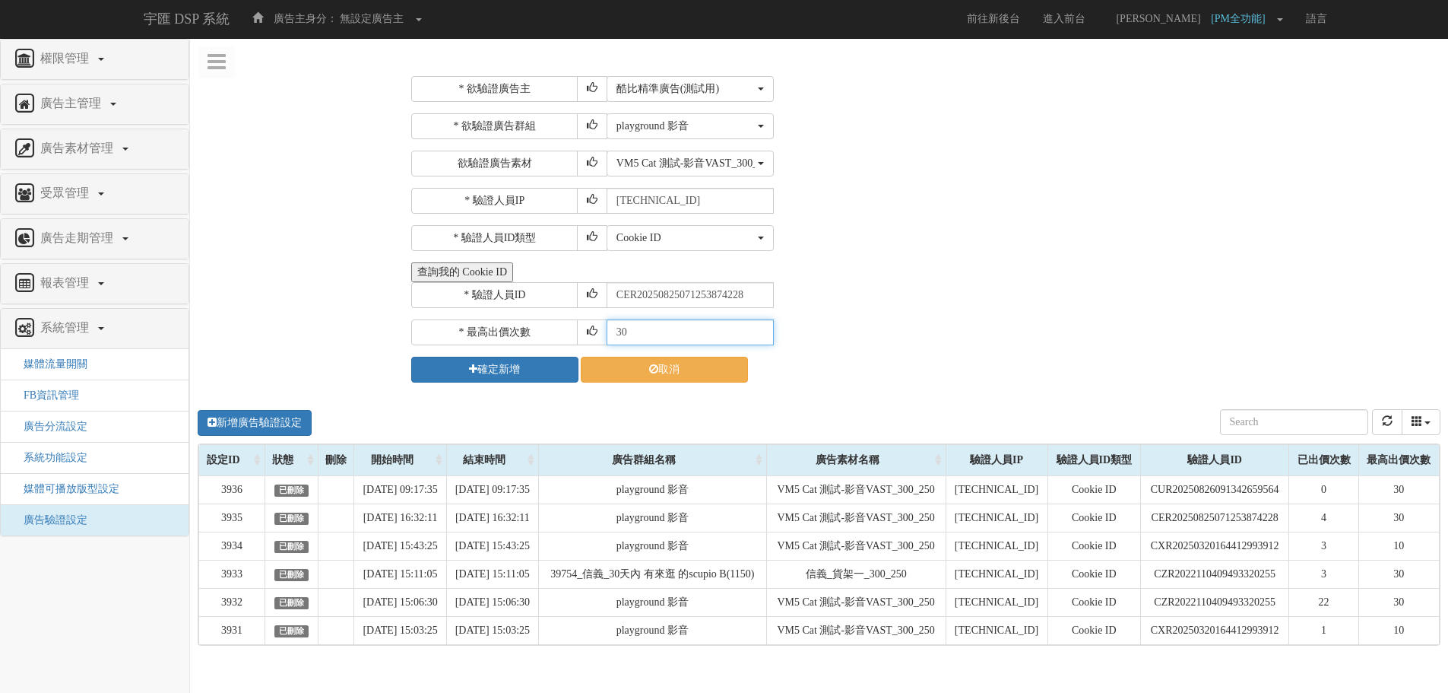
type input "30"
click at [514, 371] on button "確定新增" at bounding box center [494, 370] width 167 height 26
